Goal: Navigation & Orientation: Find specific page/section

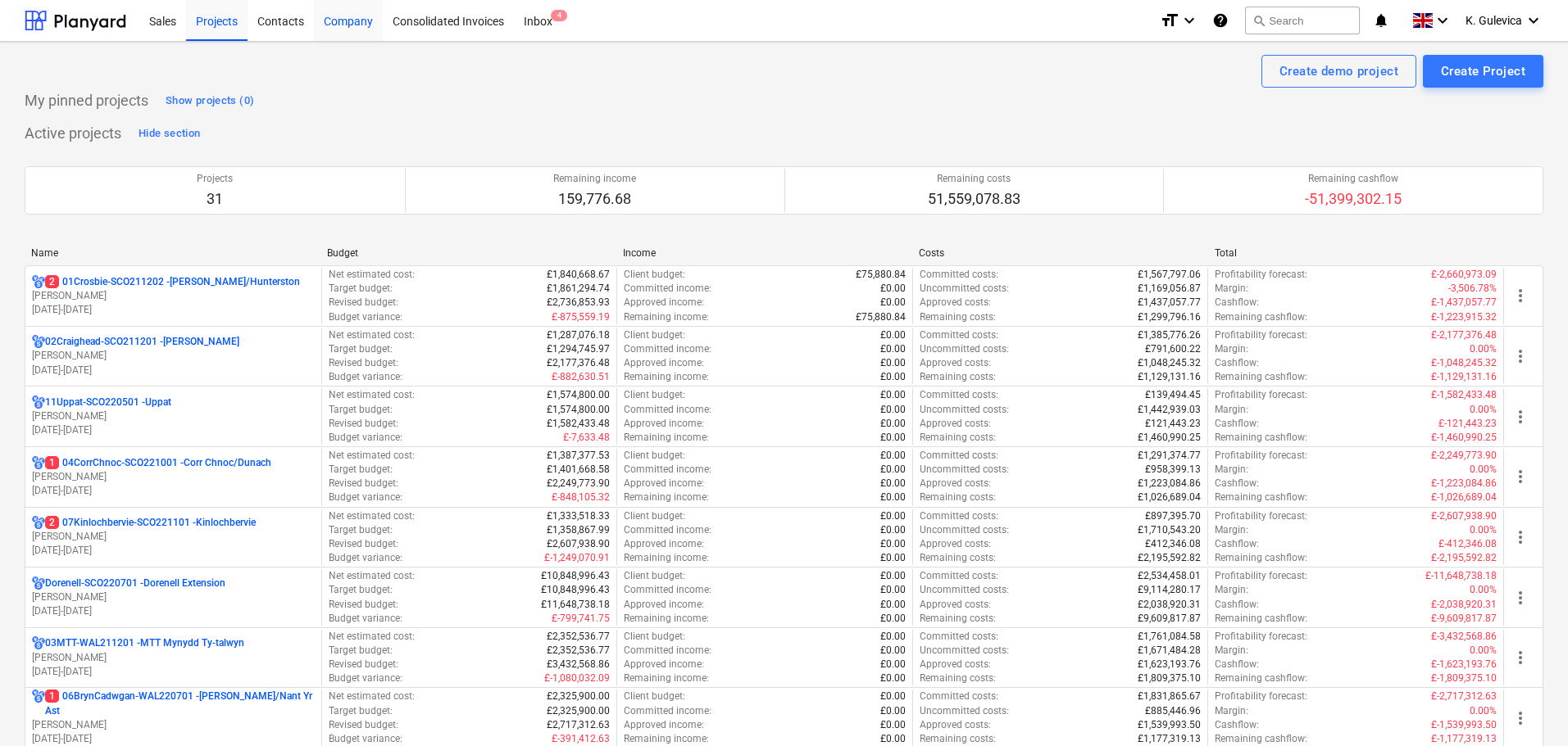
click at [353, 31] on div "Company" at bounding box center [348, 20] width 69 height 41
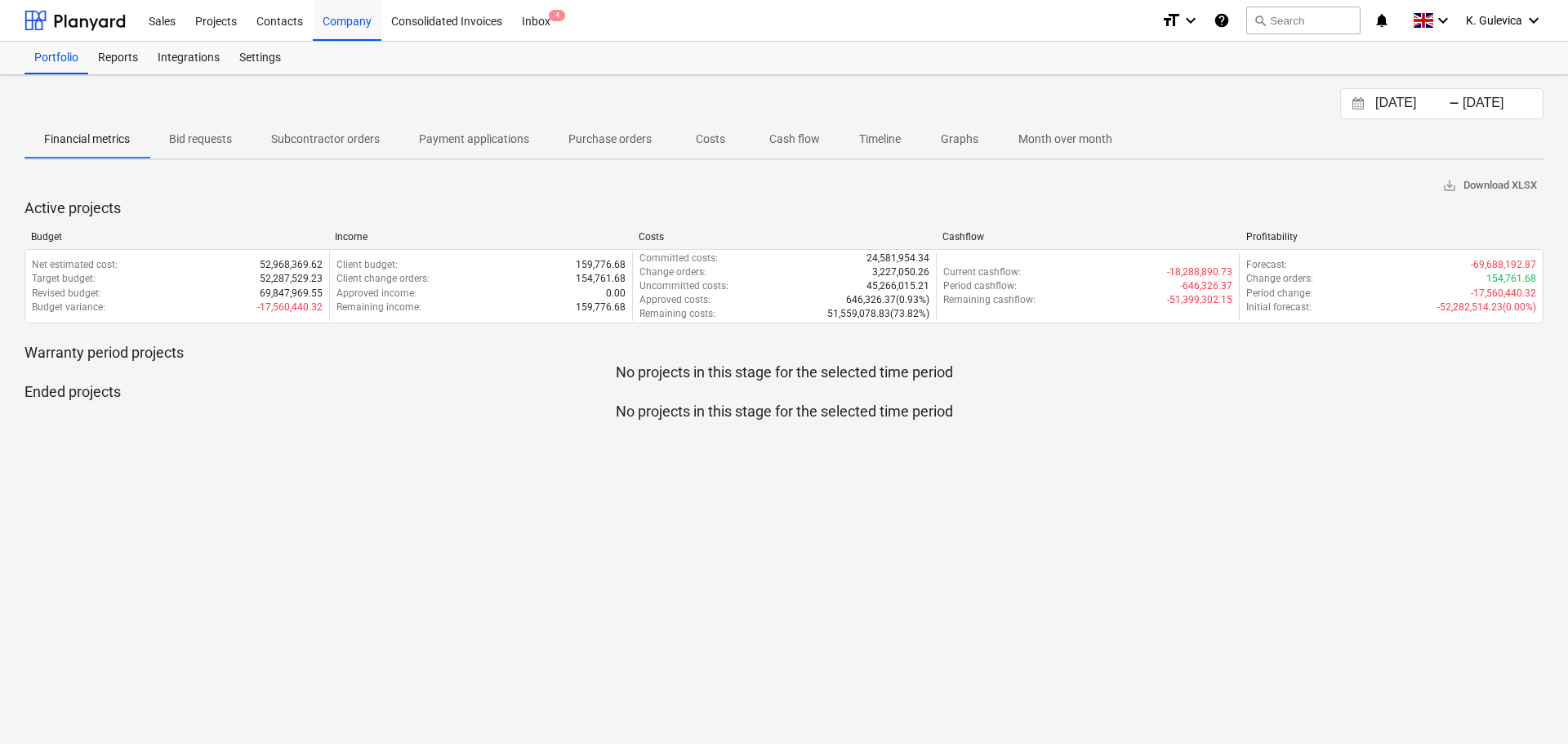
click at [799, 140] on p "Cash flow" at bounding box center [794, 139] width 51 height 17
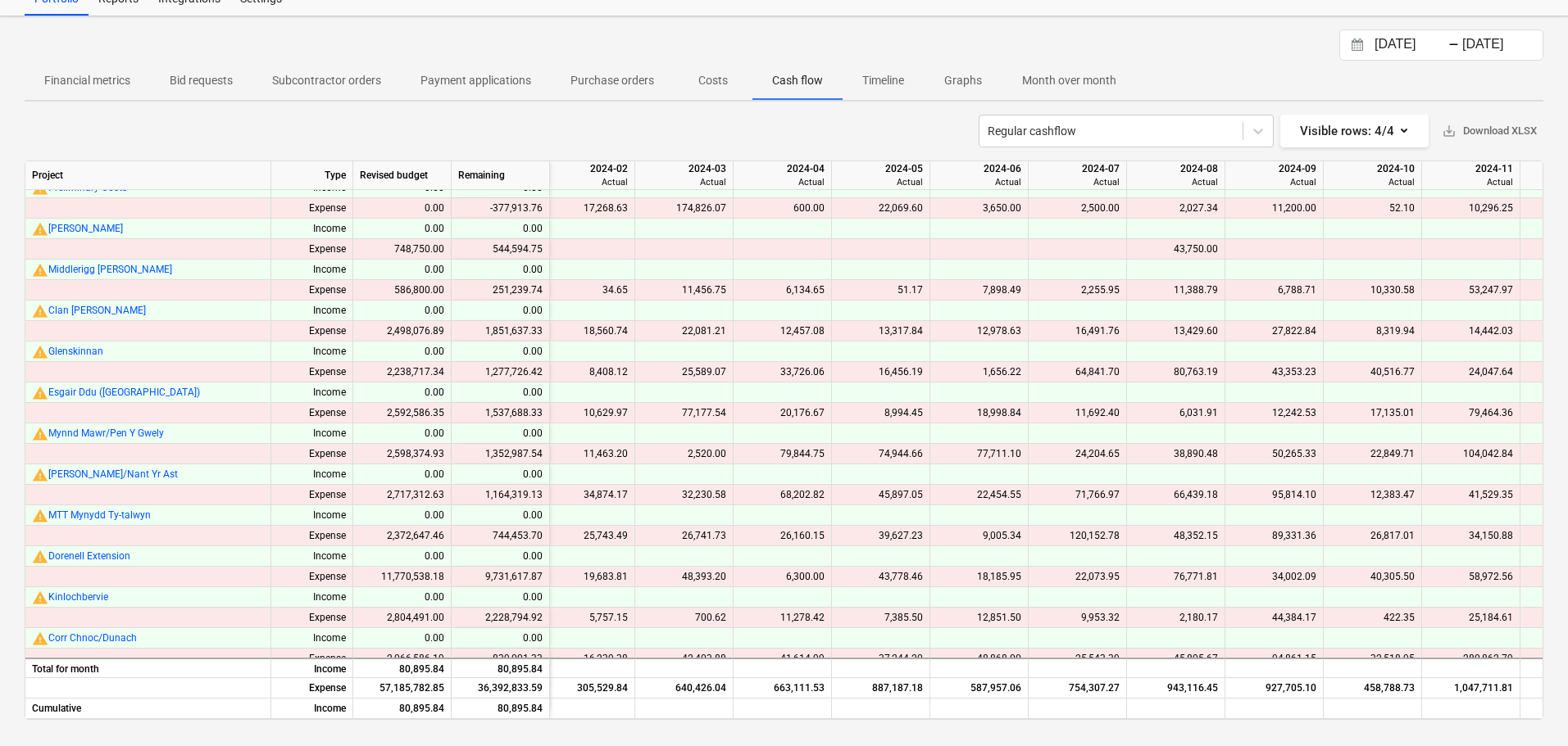
scroll to position [562, 1095]
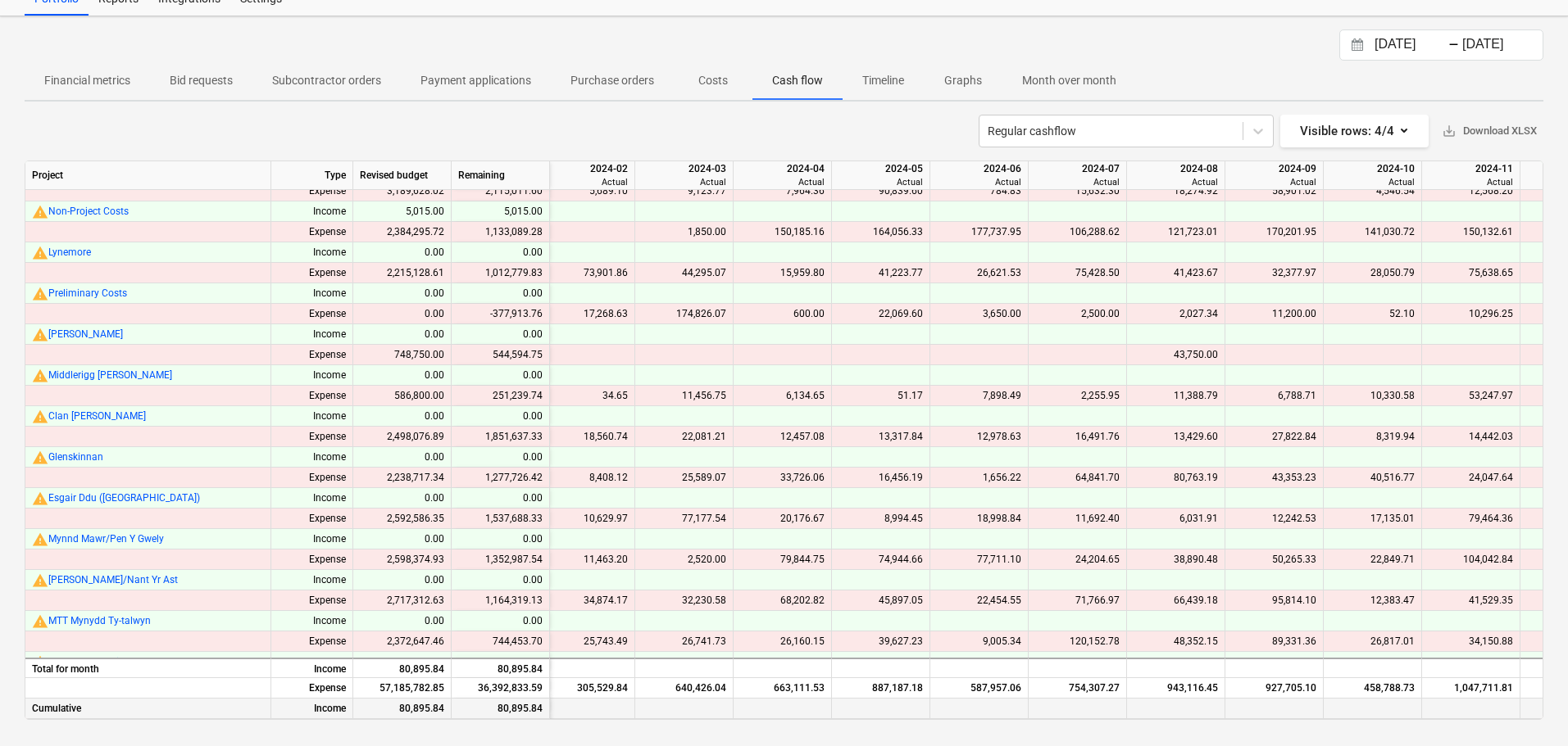
drag, startPoint x: 692, startPoint y: 710, endPoint x: 674, endPoint y: 711, distance: 18.0
click at [674, 711] on div at bounding box center [684, 709] width 99 height 21
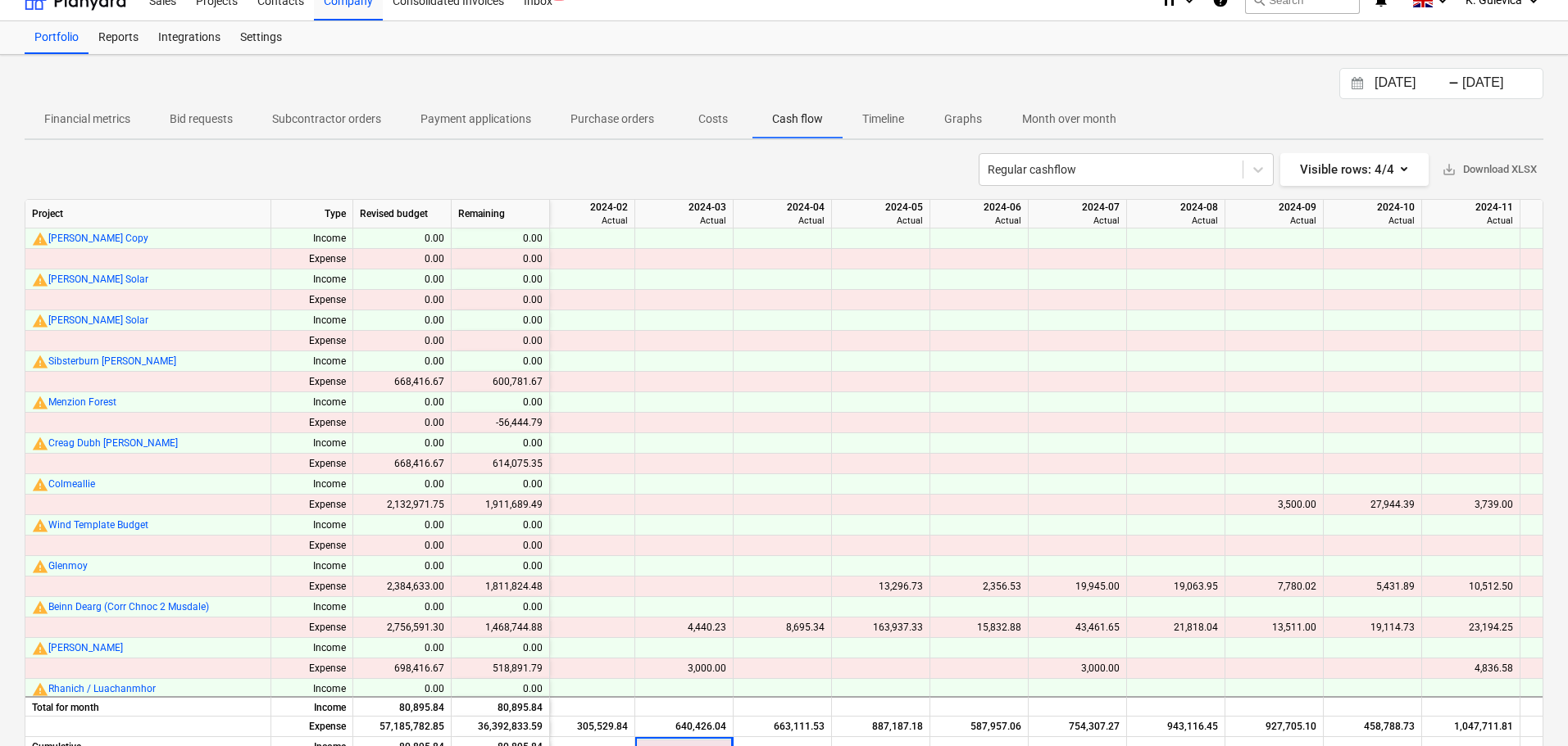
scroll to position [0, 0]
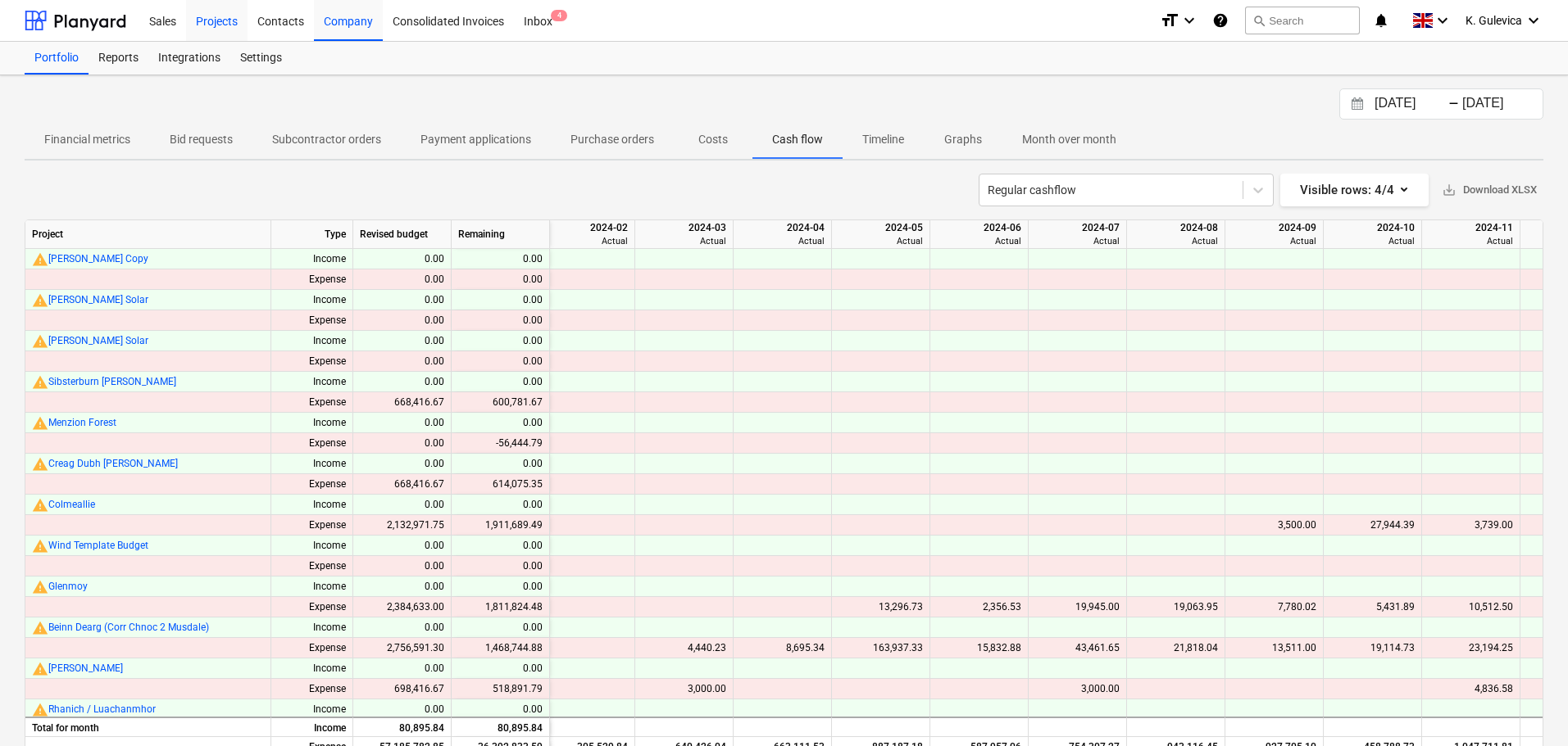
click at [226, 22] on div "Projects" at bounding box center [216, 20] width 61 height 41
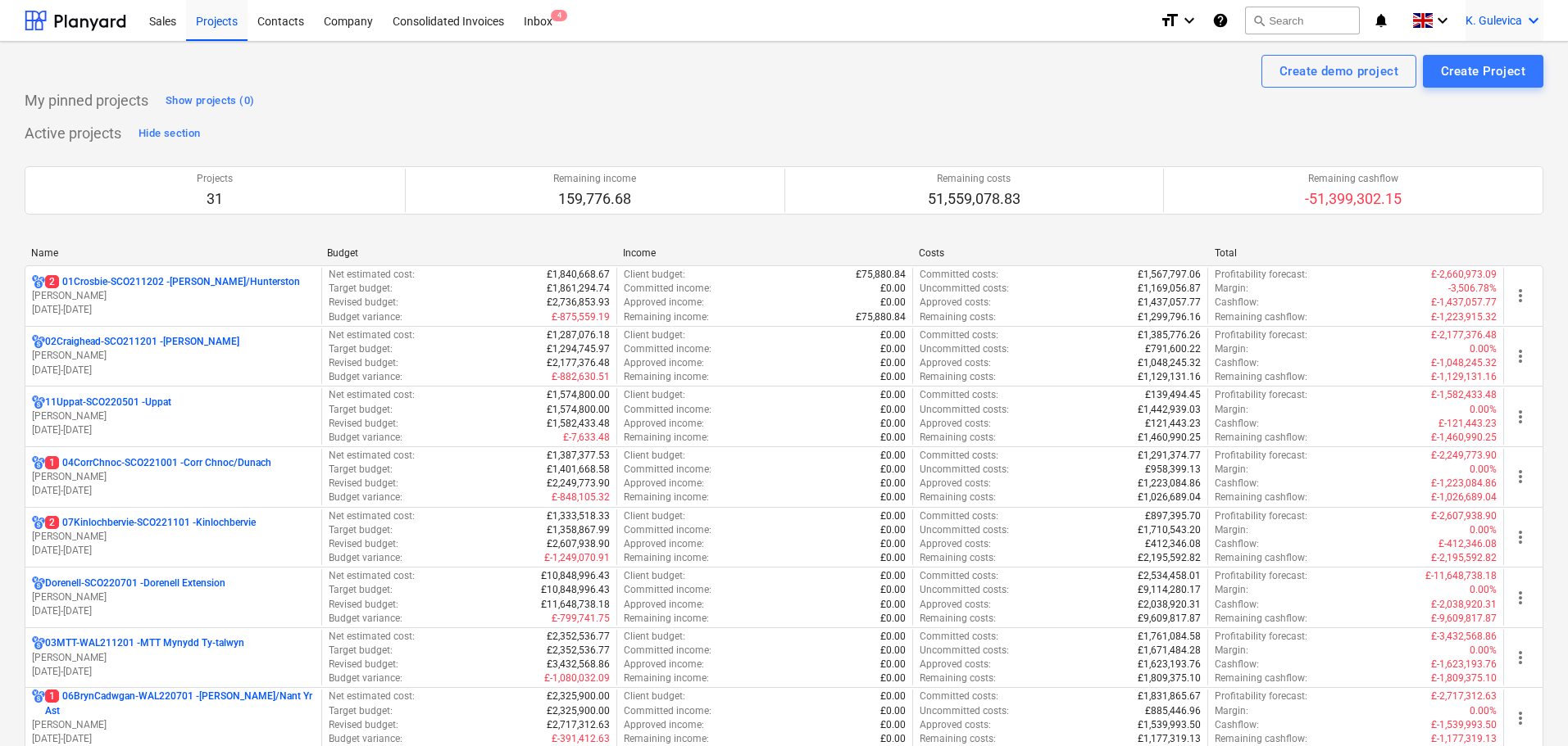
click at [1493, 25] on span "K. Gulevica" at bounding box center [1494, 21] width 56 height 13
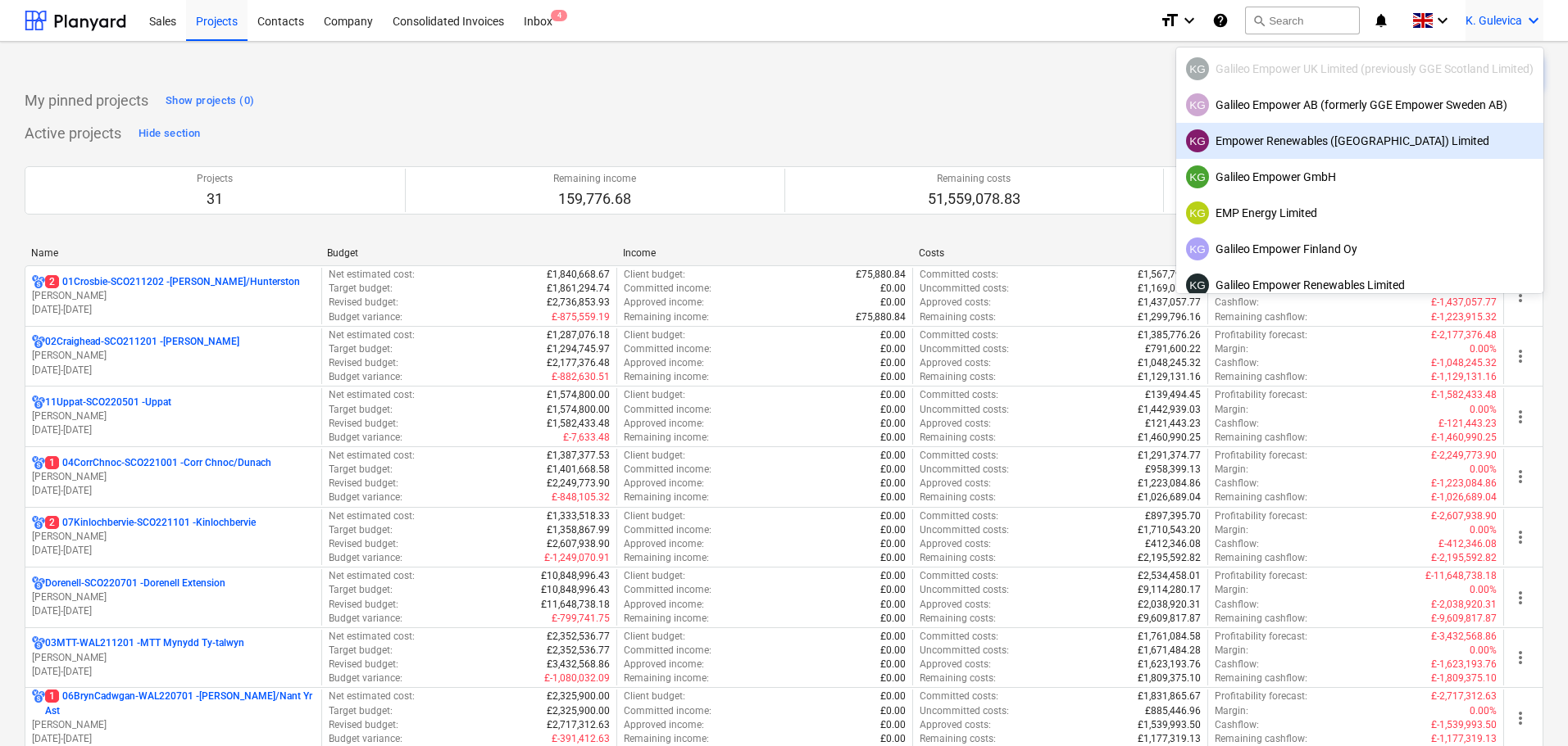
click at [1317, 134] on div "KG Empower Renewables ([GEOGRAPHIC_DATA]) Limited" at bounding box center [1359, 141] width 348 height 23
